Goal: Transaction & Acquisition: Purchase product/service

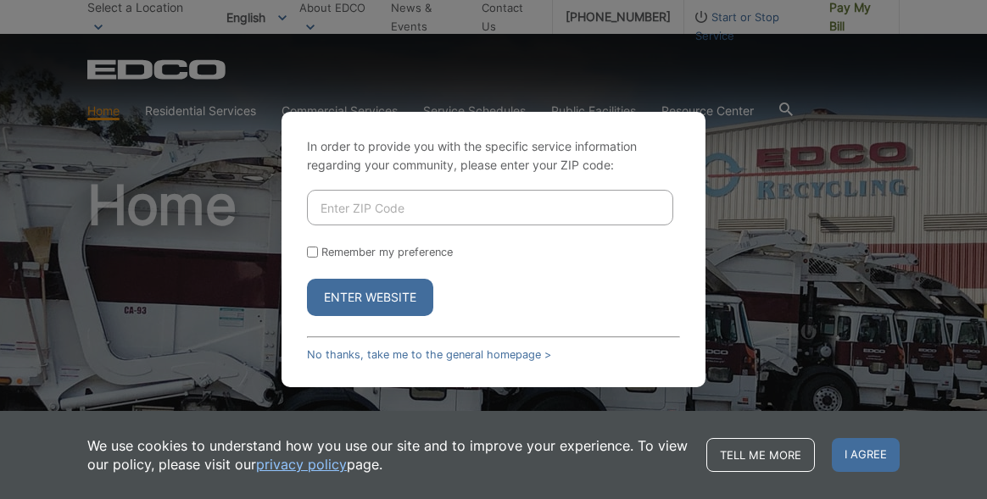
click at [320, 206] on input "Enter ZIP Code" at bounding box center [490, 208] width 366 height 36
type input "92024"
drag, startPoint x: 363, startPoint y: 292, endPoint x: 351, endPoint y: 292, distance: 11.9
click at [351, 292] on button "Enter Website" at bounding box center [370, 297] width 126 height 37
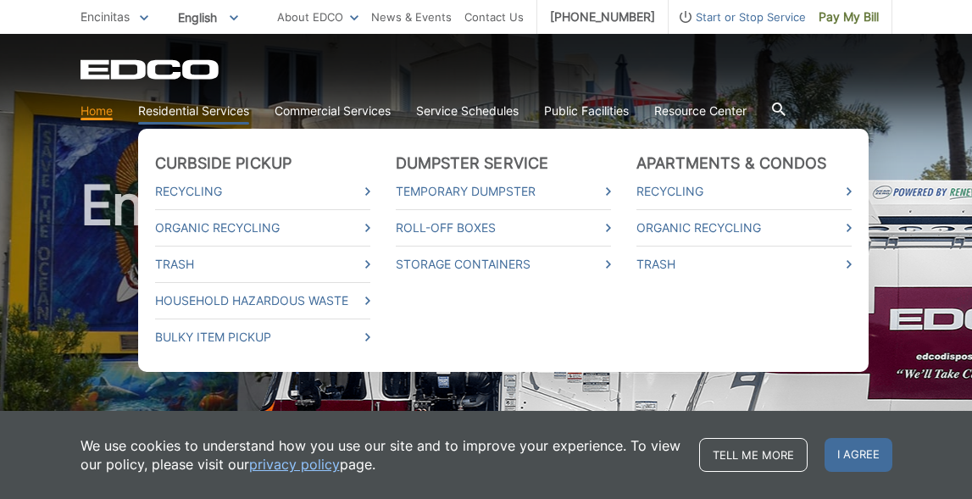
click at [186, 103] on link "Residential Services" at bounding box center [193, 111] width 111 height 19
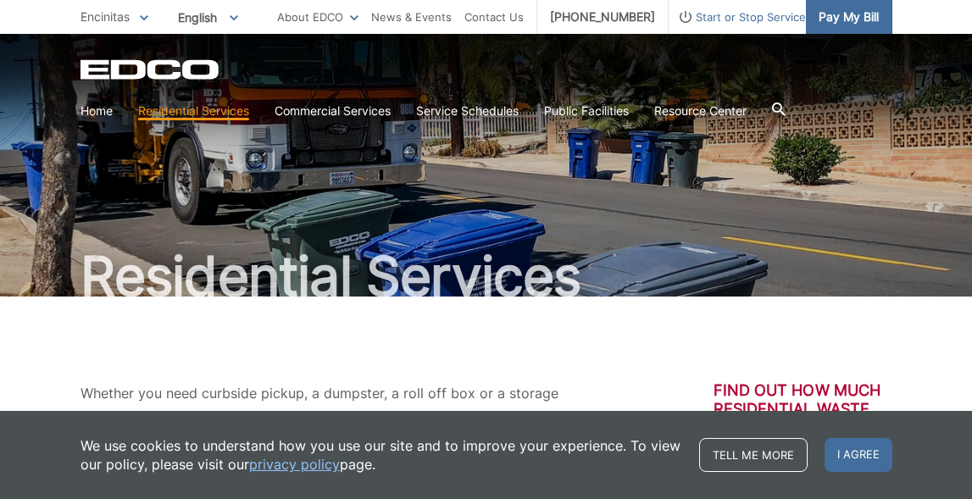
click at [850, 17] on span "Pay My Bill" at bounding box center [849, 17] width 60 height 19
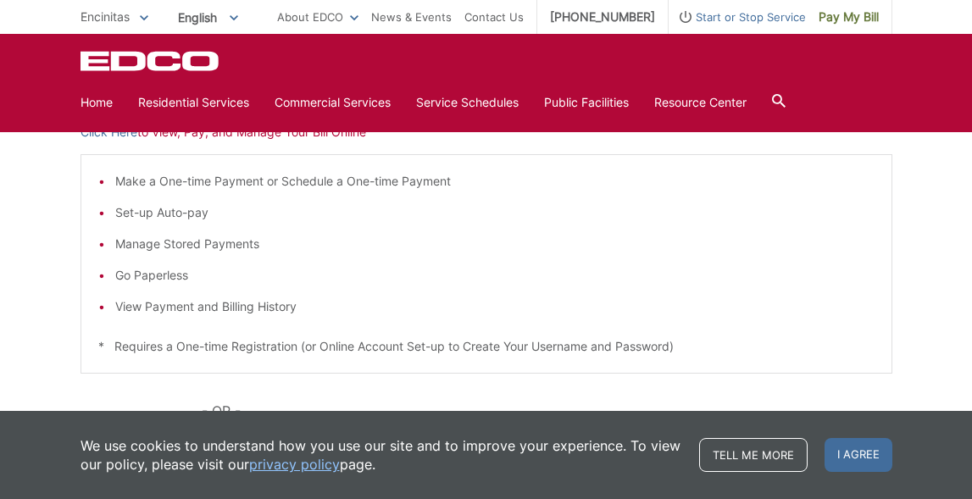
scroll to position [304, 0]
drag, startPoint x: 979, startPoint y: 237, endPoint x: 258, endPoint y: 135, distance: 727.7
click at [258, 135] on div "Pay Your Bill Click Here to View, Pay, and Manage Your Bill Online Make a One-t…" at bounding box center [487, 333] width 812 height 683
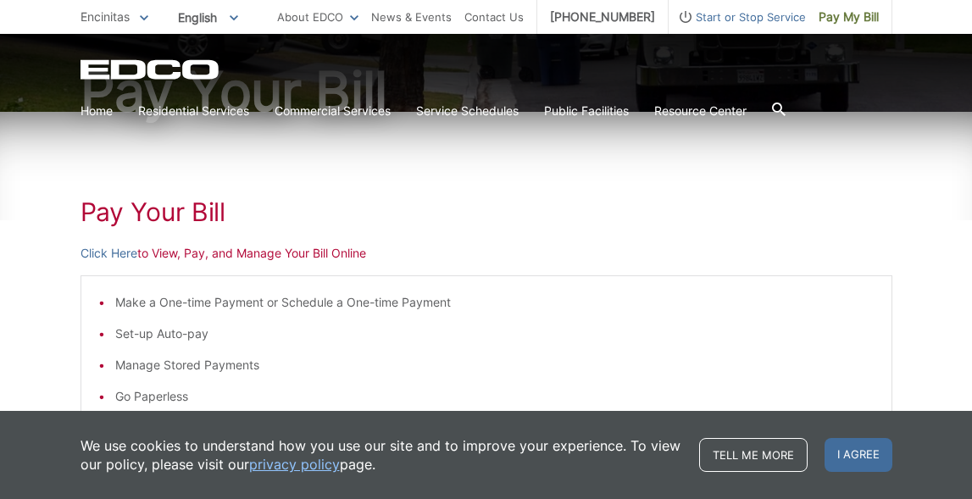
scroll to position [208, 0]
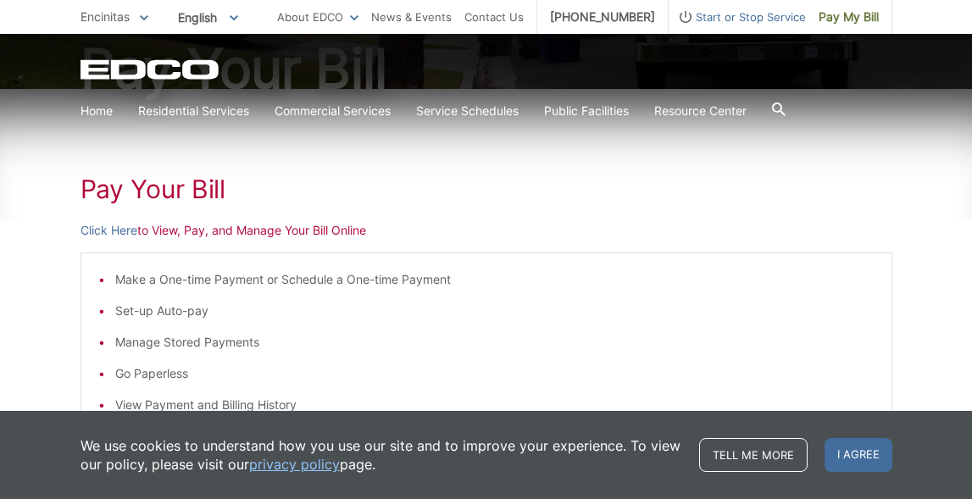
click at [245, 229] on p "Click Here to View, Pay, and Manage Your Bill Online" at bounding box center [487, 230] width 812 height 19
click at [123, 233] on link "Click Here" at bounding box center [109, 230] width 57 height 19
